Goal: Task Accomplishment & Management: Manage account settings

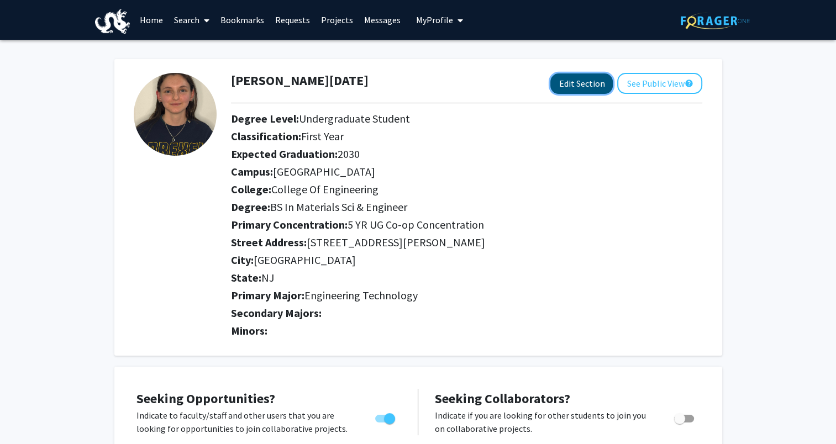
click at [578, 90] on button "Edit Section" at bounding box center [581, 83] width 62 height 20
select select
select select "[GEOGRAPHIC_DATA]"
select select "College of Engineering"
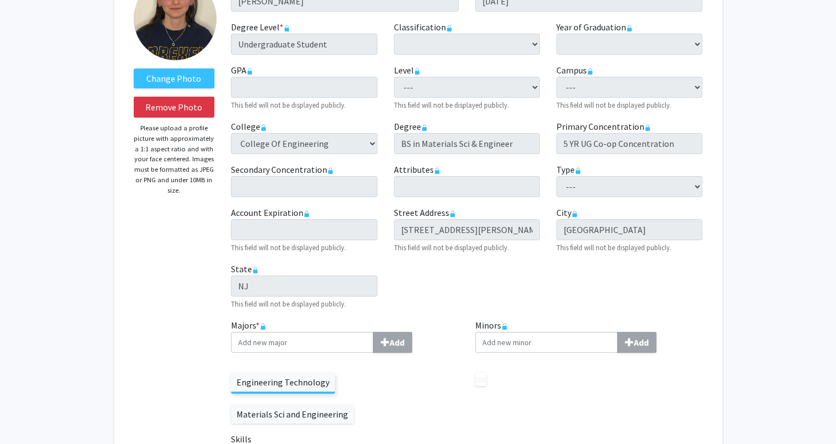
scroll to position [166, 0]
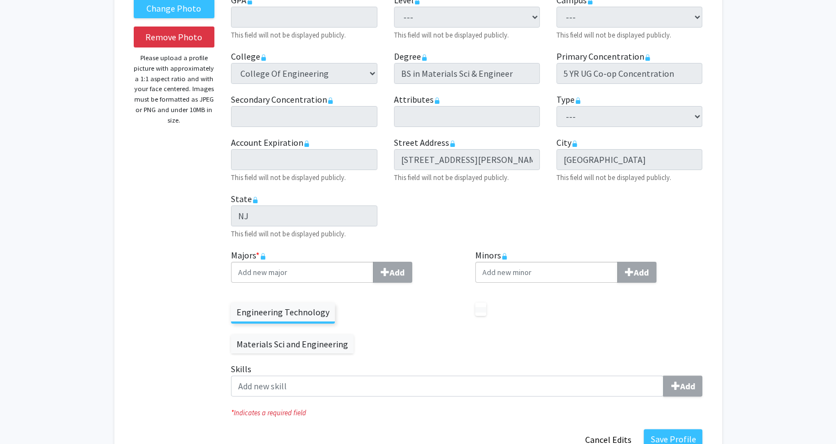
click at [354, 335] on label "Materials Sci and Engineering" at bounding box center [292, 344] width 123 height 19
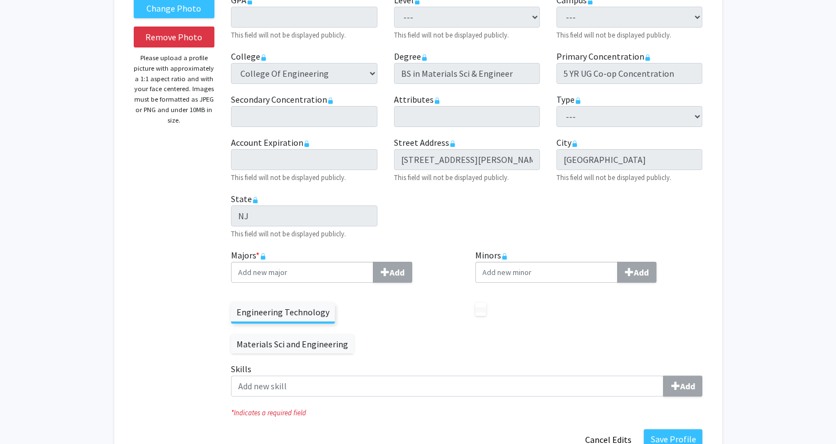
drag, startPoint x: 356, startPoint y: 313, endPoint x: 148, endPoint y: 306, distance: 208.4
click at [148, 306] on div "Change Photo Remove Photo Please upload a profile picture with approximately a …" at bounding box center [174, 178] width 98 height 543
click at [264, 258] on rect at bounding box center [263, 258] width 4 height 4
click at [354, 335] on label "Materials Sci and Engineering" at bounding box center [292, 344] width 123 height 19
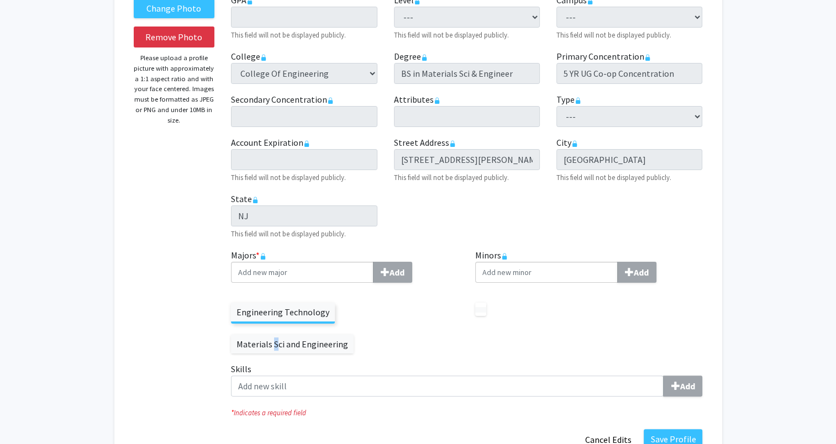
click at [354, 335] on label "Materials Sci and Engineering" at bounding box center [292, 344] width 123 height 19
click at [489, 314] on div at bounding box center [589, 304] width 228 height 24
click at [476, 314] on p at bounding box center [480, 309] width 11 height 13
click at [479, 309] on label at bounding box center [480, 310] width 11 height 6
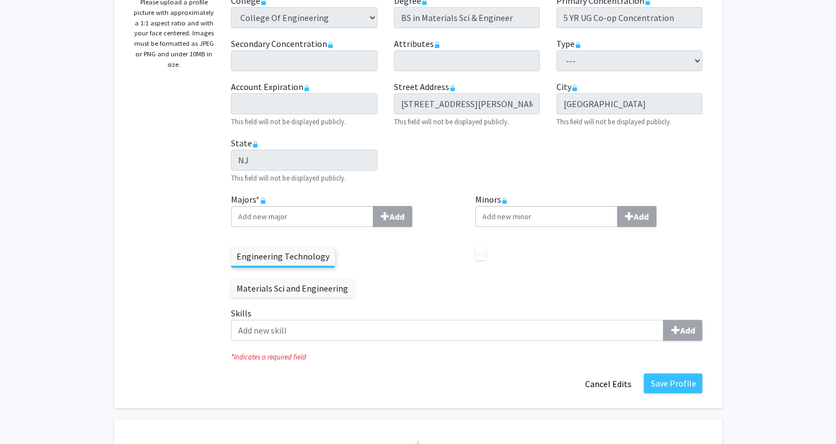
scroll to position [276, 0]
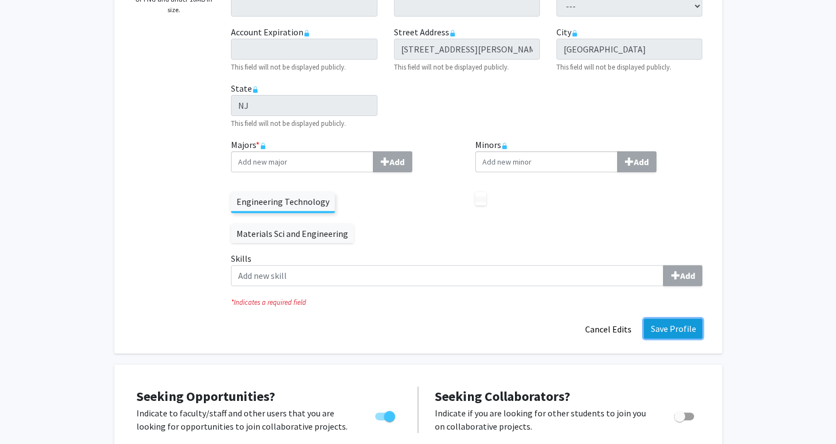
click at [648, 319] on button "Save Profile" at bounding box center [673, 329] width 59 height 20
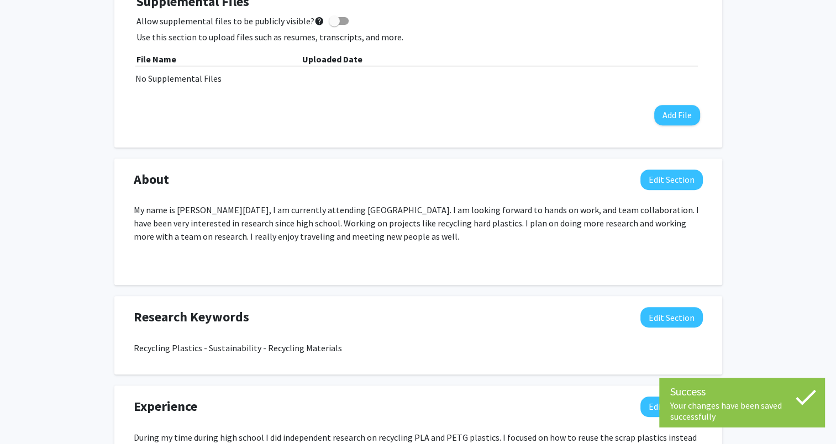
scroll to position [497, 0]
click at [662, 183] on button "Edit Section" at bounding box center [671, 179] width 62 height 20
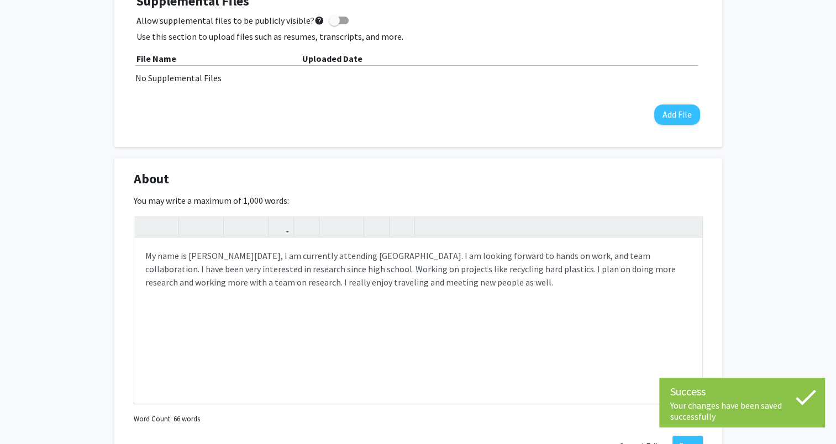
click at [732, 186] on div "[PERSON_NAME][DATE] Edit Section See Public View help Degree Level: Undergradua…" at bounding box center [418, 328] width 836 height 1573
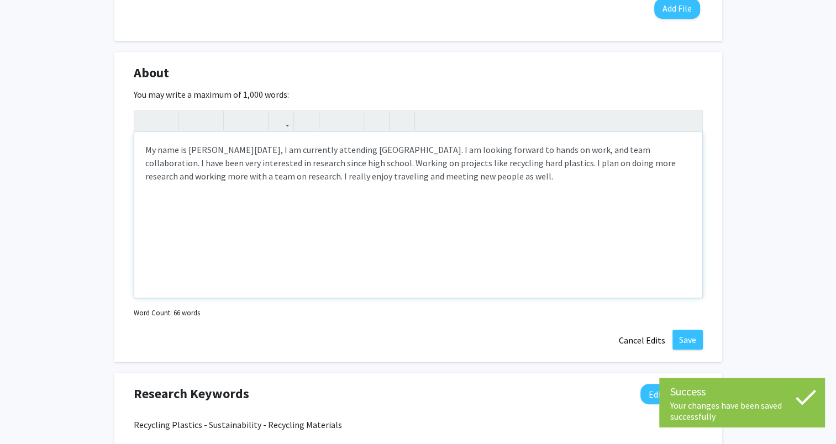
scroll to position [608, 0]
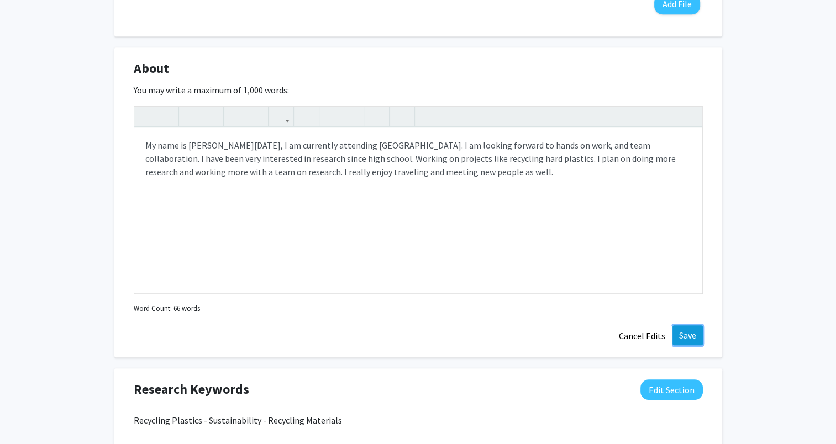
click at [681, 328] on button "Save" at bounding box center [687, 335] width 30 height 20
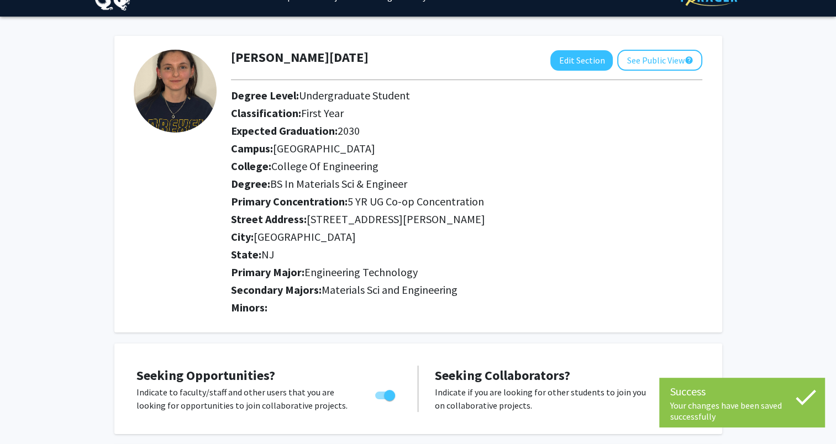
scroll to position [0, 0]
